Goal: Navigation & Orientation: Understand site structure

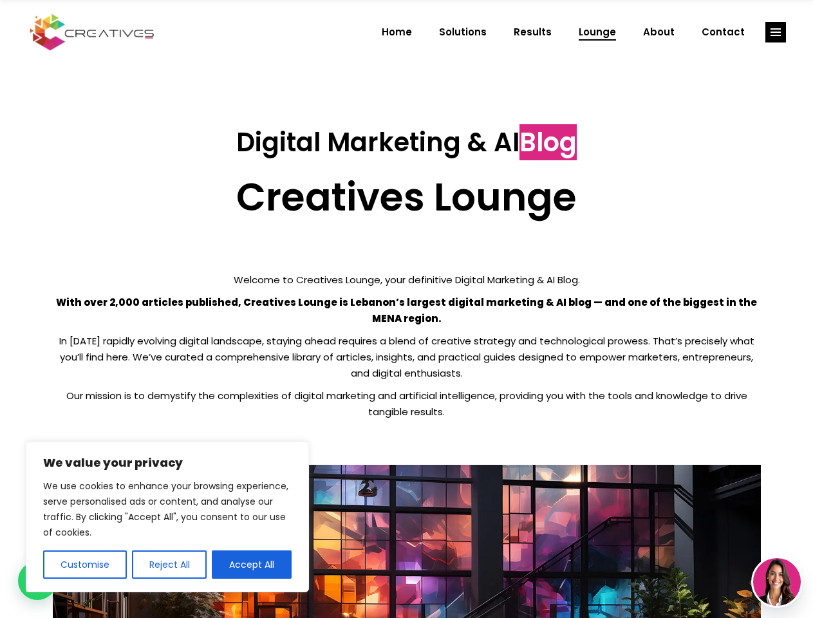
click at [406, 309] on p "With over 2,000 articles published, Creatives Lounge is Lebanon’s largest digit…" at bounding box center [407, 310] width 708 height 32
click at [84, 565] on button "Customise" at bounding box center [85, 564] width 84 height 28
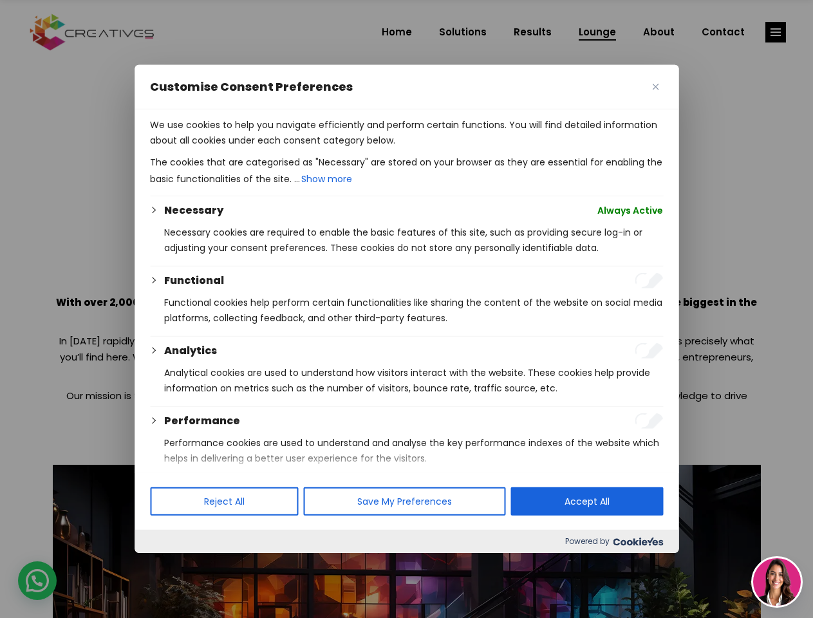
click at [169, 565] on div at bounding box center [406, 309] width 813 height 618
click at [252, 148] on p "We use cookies to help you navigate efficiently and perform certain functions. …" at bounding box center [406, 132] width 513 height 31
click at [776, 32] on div at bounding box center [406, 309] width 813 height 618
click at [777, 582] on img at bounding box center [777, 582] width 48 height 48
